Goal: Information Seeking & Learning: Learn about a topic

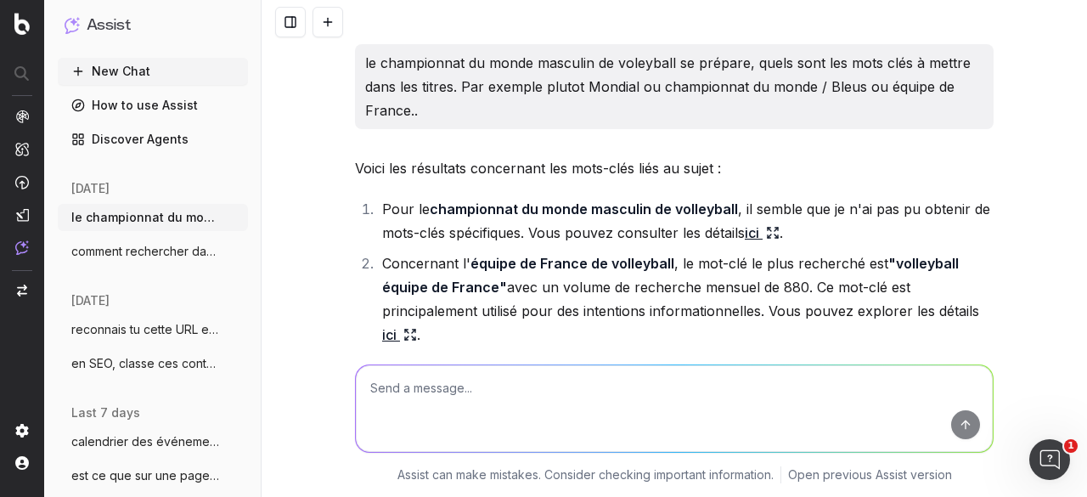
scroll to position [44512, 0]
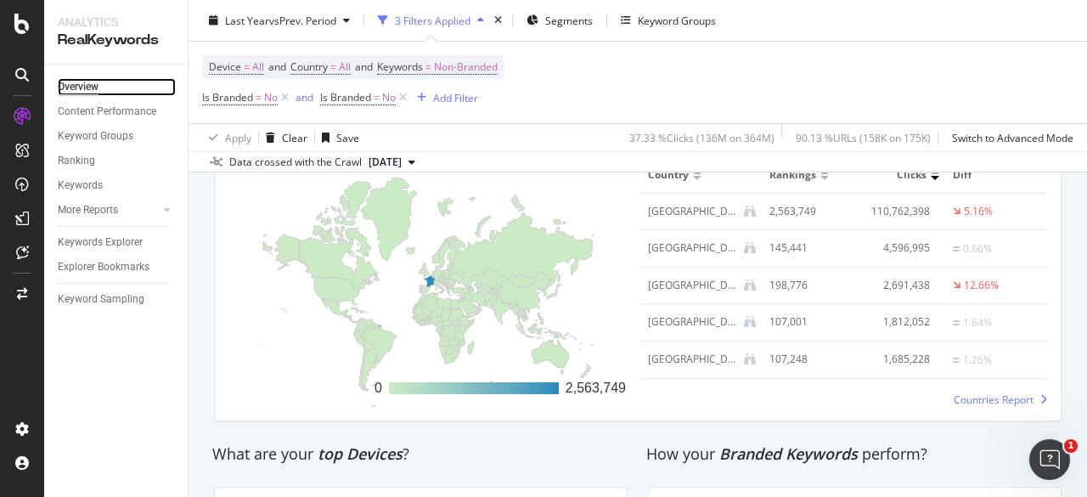
scroll to position [2460, 0]
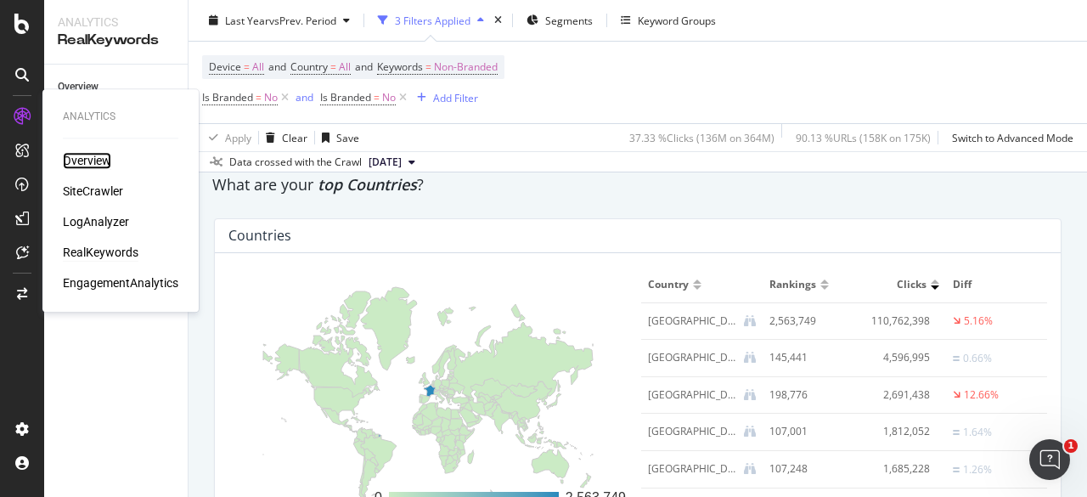
click at [98, 157] on div "Overview" at bounding box center [87, 160] width 48 height 17
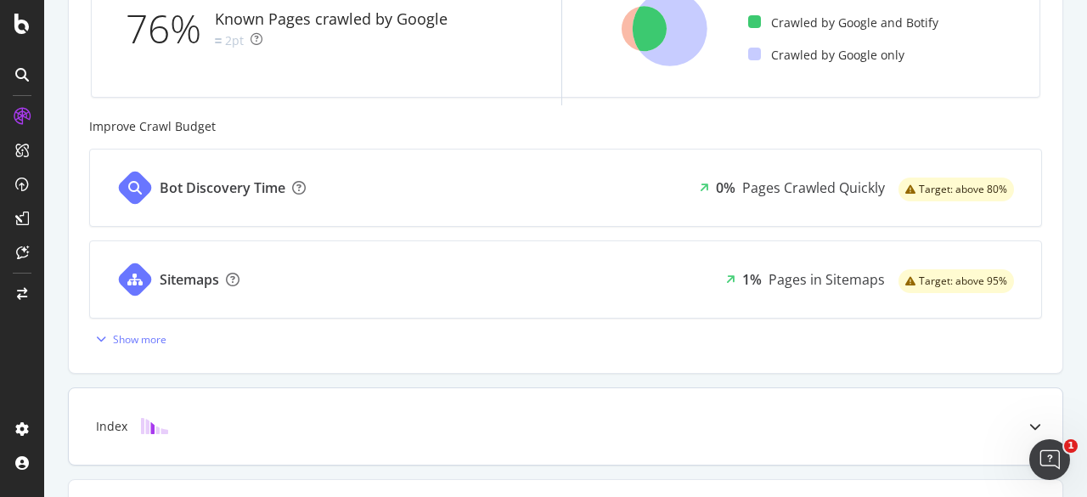
scroll to position [565, 0]
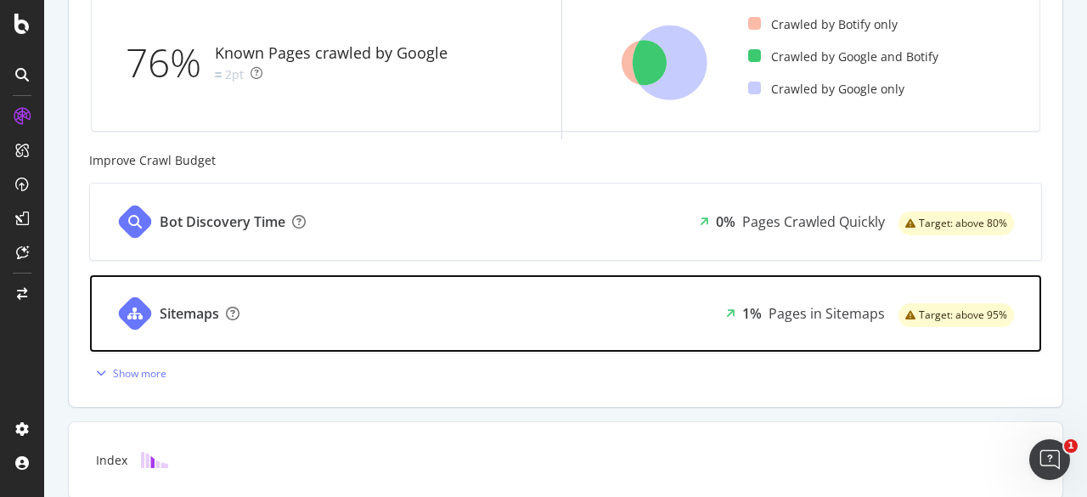
click at [297, 306] on div "Sitemaps 1% Pages in Sitemaps Target: above 95%" at bounding box center [565, 313] width 951 height 76
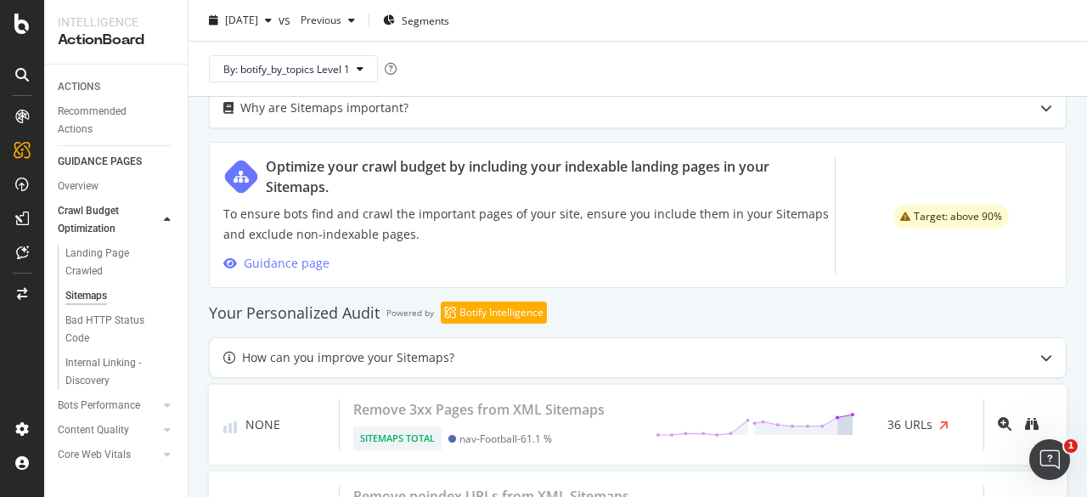
scroll to position [898, 0]
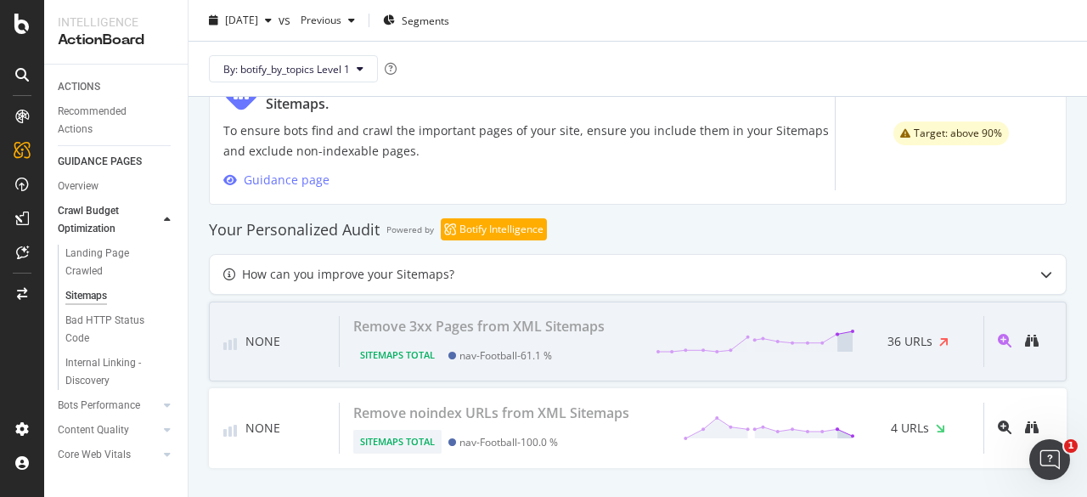
click at [616, 329] on div "Remove 3xx Pages from XML Sitemaps Sitemaps Total nav-Football - 61.1 % 36 URLs" at bounding box center [662, 341] width 644 height 51
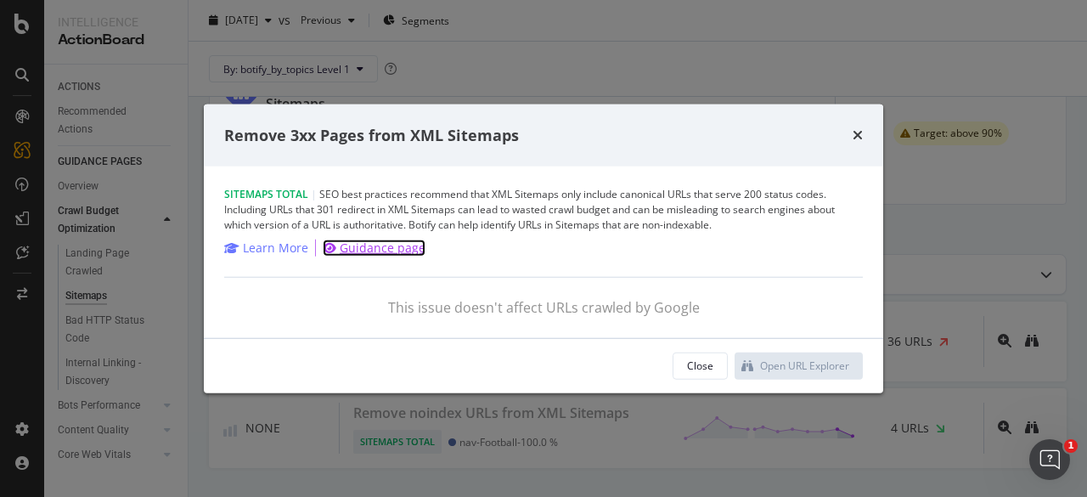
click at [365, 245] on div "Guidance page" at bounding box center [383, 247] width 86 height 17
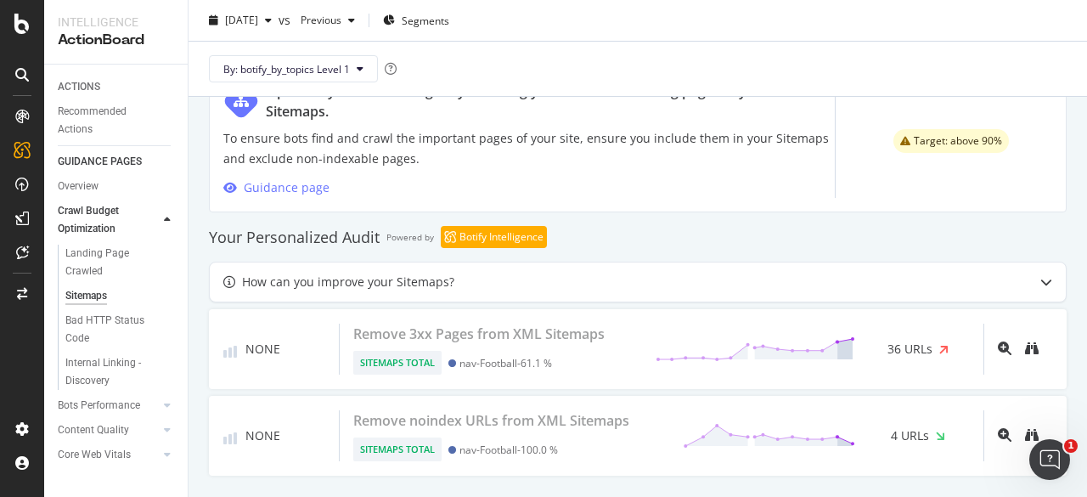
scroll to position [898, 0]
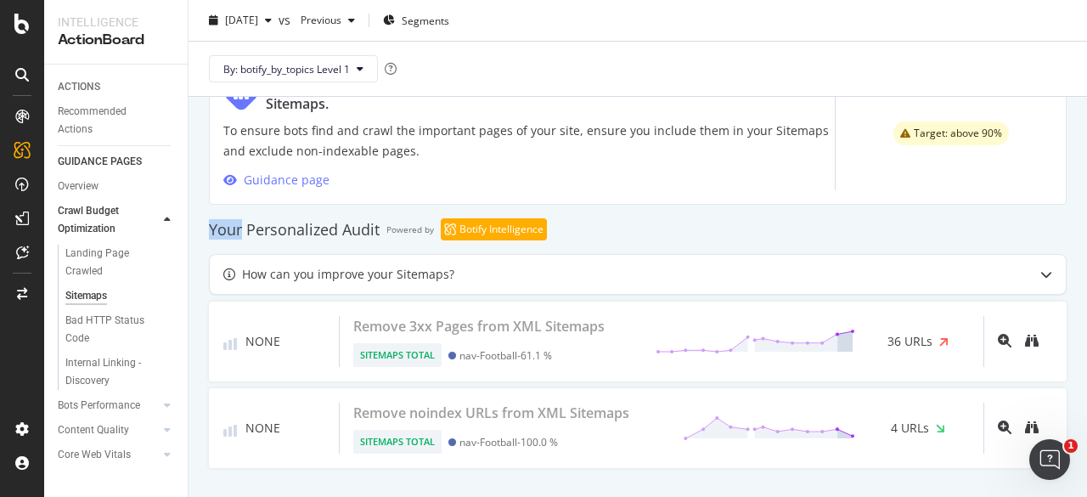
drag, startPoint x: 202, startPoint y: 203, endPoint x: 242, endPoint y: 197, distance: 40.3
click at [648, 218] on div "Your Personalized Audit Powered by Botify Intelligence" at bounding box center [637, 229] width 857 height 22
drag, startPoint x: 205, startPoint y: 201, endPoint x: 379, endPoint y: 205, distance: 173.2
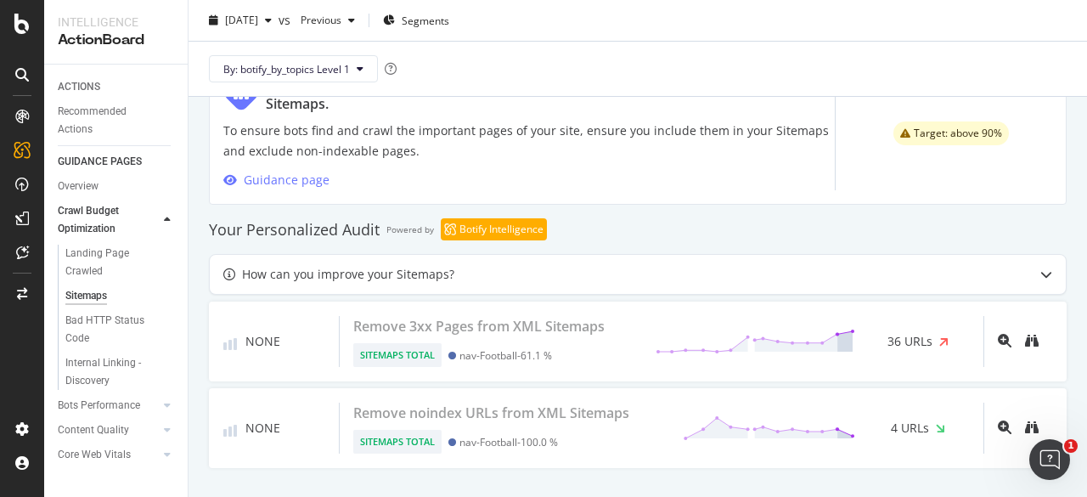
click at [642, 218] on div "Your Personalized Audit Powered by Botify Intelligence" at bounding box center [637, 229] width 857 height 22
click at [124, 320] on div "Bad HTTP Status Code" at bounding box center [112, 330] width 95 height 36
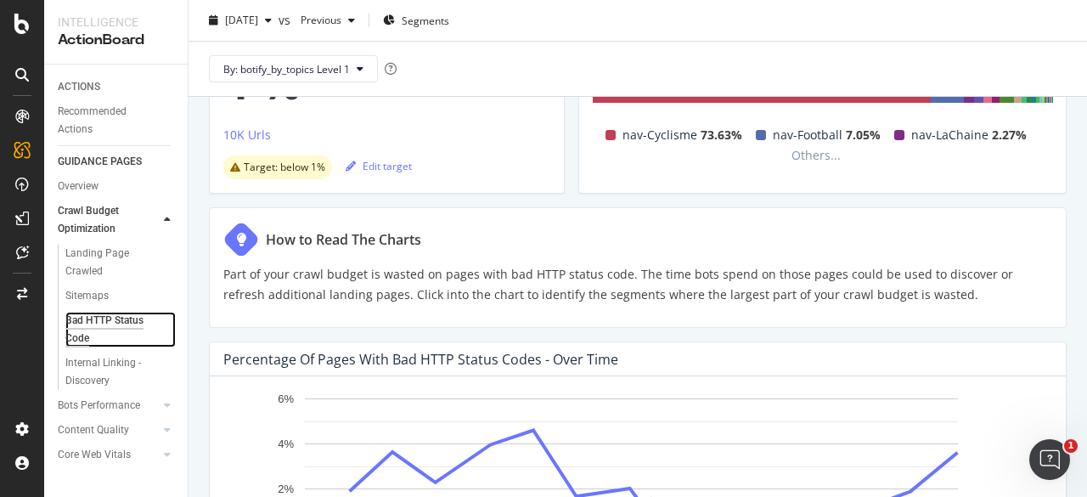
scroll to position [268, 0]
